Goal: Register for event/course

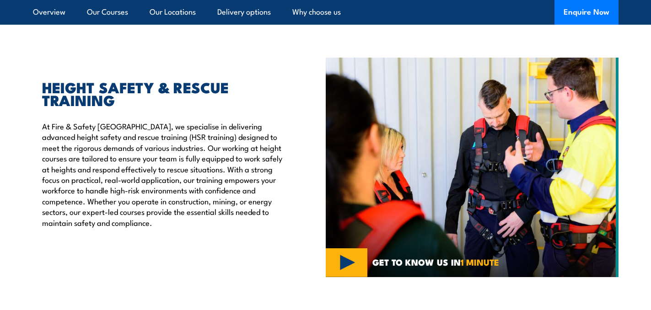
scroll to position [270, 0]
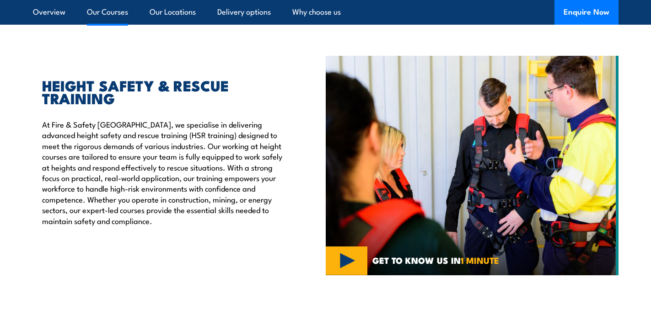
click at [118, 17] on link "Our Courses" at bounding box center [107, 12] width 41 height 24
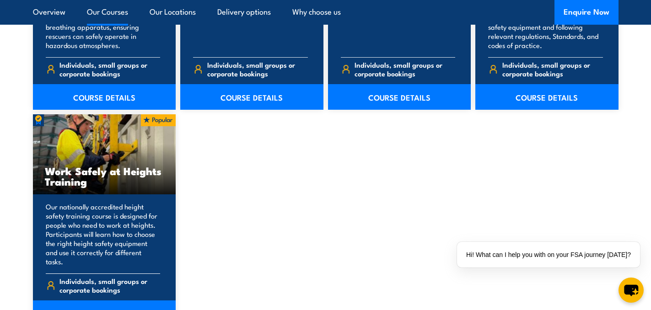
scroll to position [1197, 0]
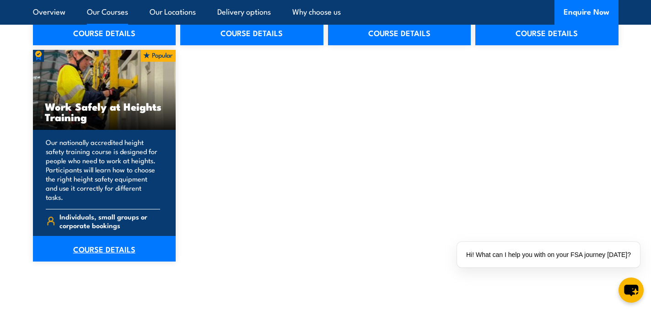
click at [112, 238] on link "COURSE DETAILS" at bounding box center [104, 249] width 143 height 26
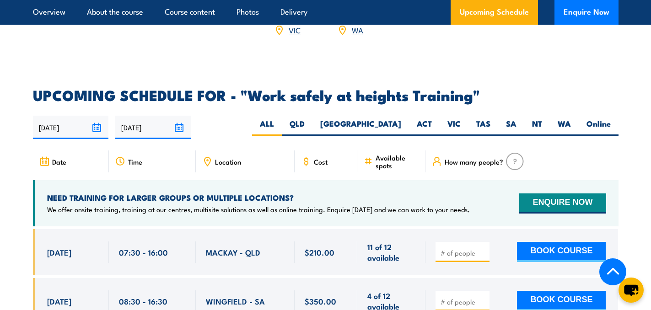
scroll to position [1386, 0]
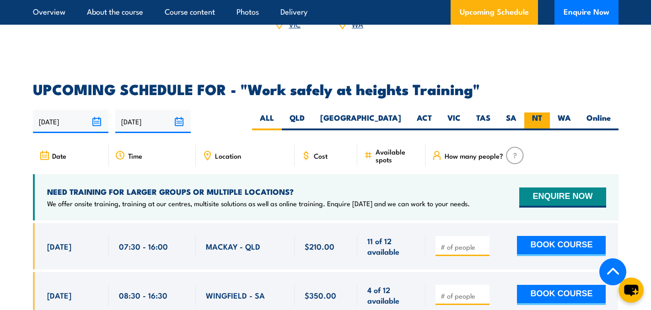
click at [535, 112] on label "NT" at bounding box center [537, 121] width 26 height 18
click at [542, 112] on input "NT" at bounding box center [545, 115] width 6 height 6
radio input "true"
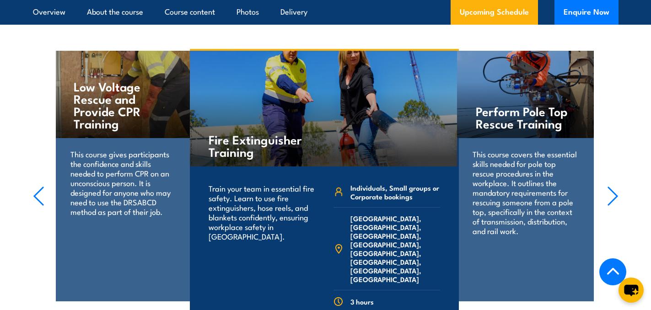
scroll to position [1057, 0]
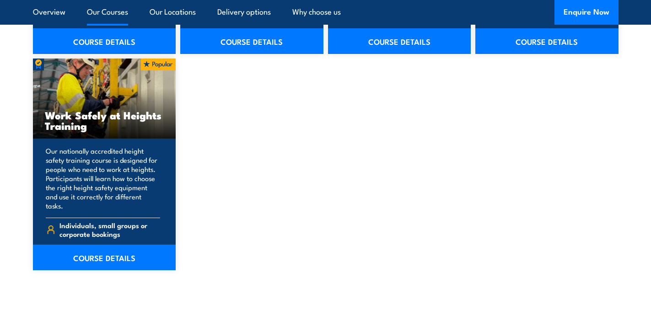
scroll to position [1197, 0]
